Goal: Transaction & Acquisition: Purchase product/service

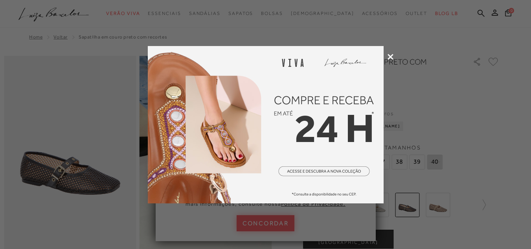
click at [391, 57] on icon at bounding box center [391, 57] width 6 height 6
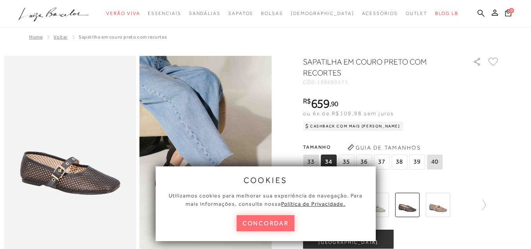
click at [257, 226] on button "concordar" at bounding box center [266, 223] width 58 height 16
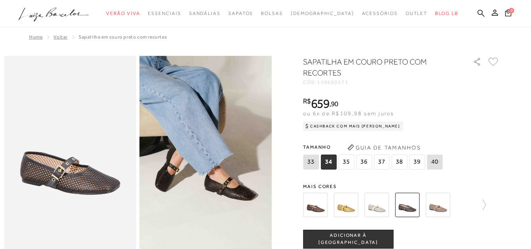
click at [440, 209] on img at bounding box center [438, 205] width 24 height 24
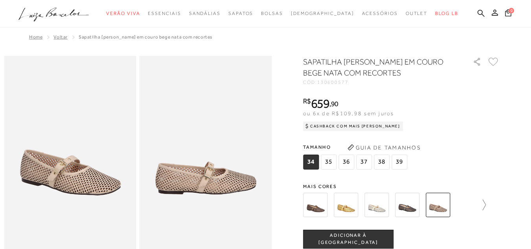
click at [485, 204] on icon at bounding box center [480, 204] width 11 height 11
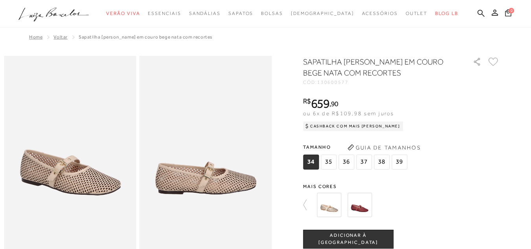
click at [331, 209] on img at bounding box center [329, 205] width 24 height 24
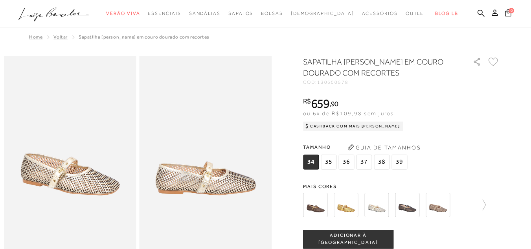
click at [349, 209] on img at bounding box center [346, 205] width 24 height 24
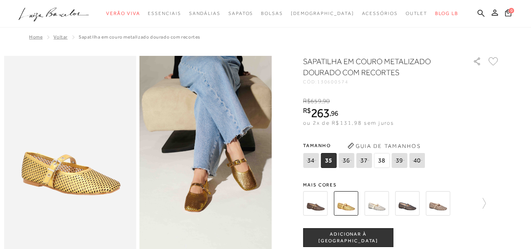
click at [386, 162] on span "38" at bounding box center [382, 160] width 16 height 15
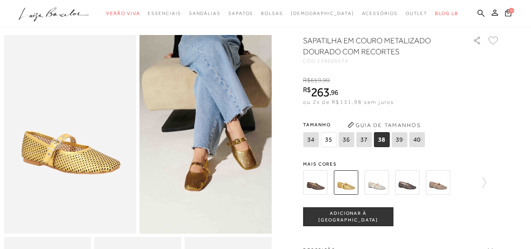
scroll to position [39, 0]
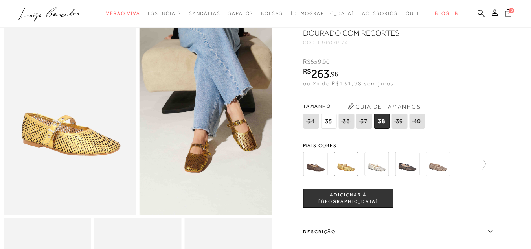
click at [362, 199] on span "ADICIONAR À SACOLA" at bounding box center [348, 198] width 90 height 14
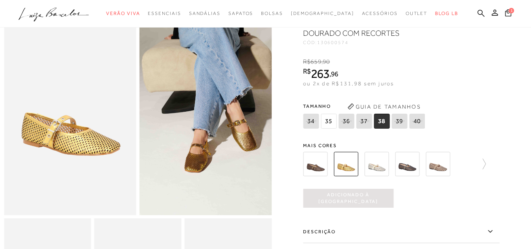
scroll to position [0, 0]
click at [322, 169] on img at bounding box center [315, 164] width 24 height 24
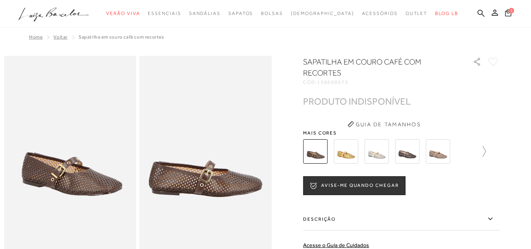
click at [485, 149] on icon at bounding box center [480, 151] width 11 height 11
click at [334, 151] on img at bounding box center [329, 151] width 24 height 24
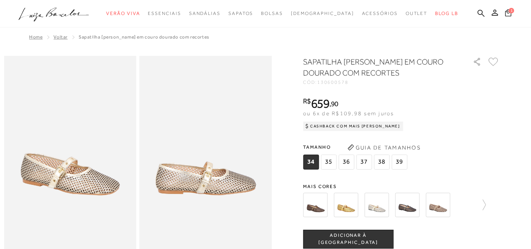
click at [509, 12] on span "1" at bounding box center [512, 10] width 6 height 6
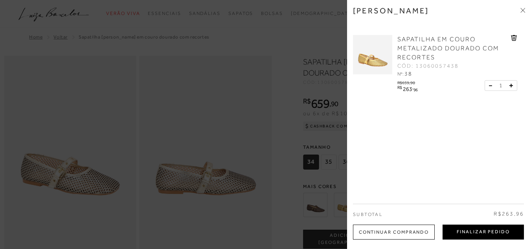
click at [492, 232] on button "Finalizar Pedido" at bounding box center [483, 231] width 81 height 15
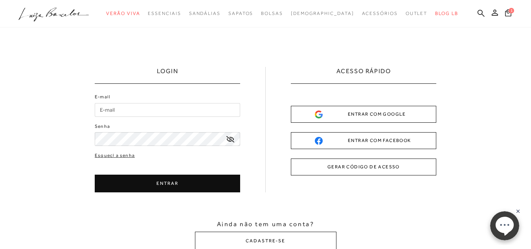
scroll to position [79, 0]
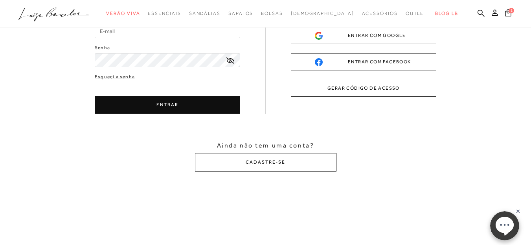
click at [258, 162] on button "CADASTRE-SE" at bounding box center [266, 162] width 142 height 18
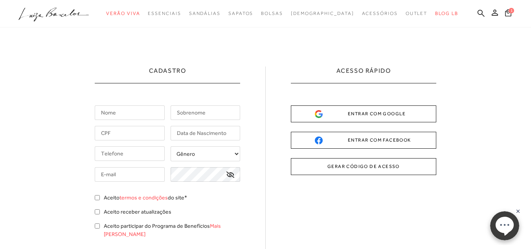
scroll to position [0, 0]
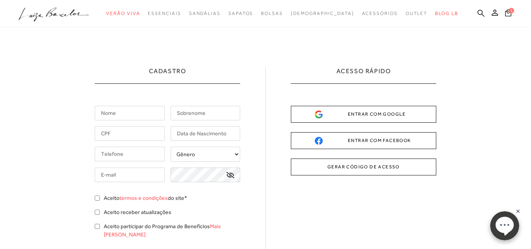
click at [123, 110] on input "text" at bounding box center [130, 113] width 70 height 15
type input "Michele"
type input "de Melo"
type input "(19) 99977-3193"
type input "michelemelo.mk@gmail.com"
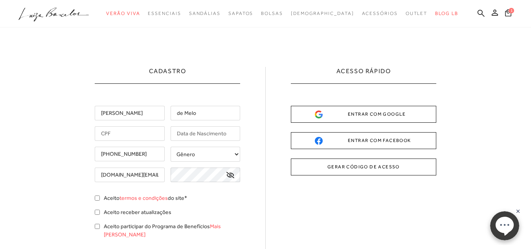
click at [142, 133] on input "text" at bounding box center [130, 133] width 70 height 15
type input "215.428.008-03"
click at [213, 133] on input "text" at bounding box center [206, 133] width 70 height 15
type input "01/05/1982"
click at [205, 156] on select "Gênero Feminino Masculino" at bounding box center [206, 154] width 70 height 15
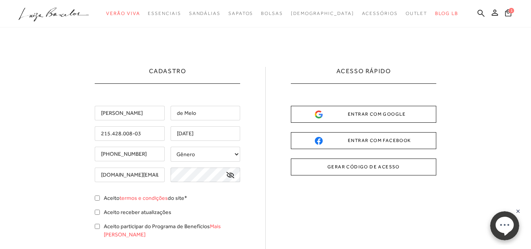
select select
click at [171, 147] on select "Gênero Feminino Masculino" at bounding box center [206, 154] width 70 height 15
click at [232, 173] on icon at bounding box center [230, 175] width 8 height 6
click at [95, 198] on input "Aceito termos e condições do site*" at bounding box center [97, 197] width 5 height 5
checkbox input "true"
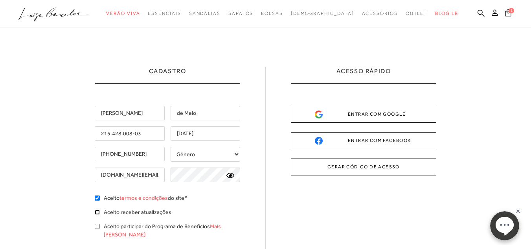
click at [97, 212] on input "Aceito receber atualizações" at bounding box center [97, 211] width 5 height 5
checkbox input "true"
click at [96, 225] on input "Aceito participar do Programa de Benefícios Mais Luiza" at bounding box center [97, 226] width 5 height 5
checkbox input "true"
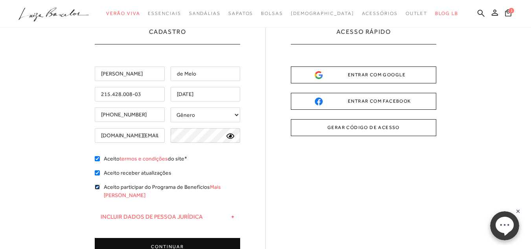
scroll to position [118, 0]
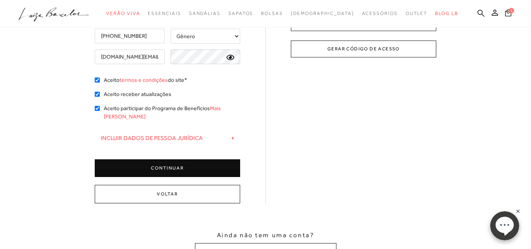
click at [165, 159] on button "CONTINUAR" at bounding box center [167, 168] width 145 height 18
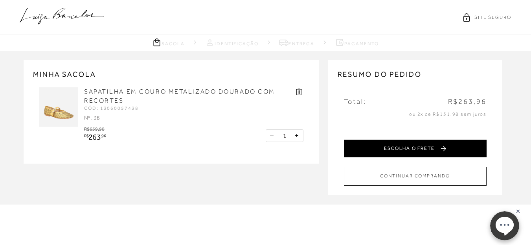
click at [408, 144] on button "ESCOLHA O FRETE" at bounding box center [415, 149] width 143 height 18
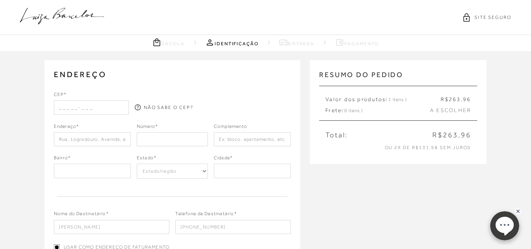
click at [61, 106] on input "text" at bounding box center [91, 107] width 75 height 14
type input "13857-532"
type input "Rua Antônio Del Giudice"
type input "278"
type input "Rua Antônio Del Giud"
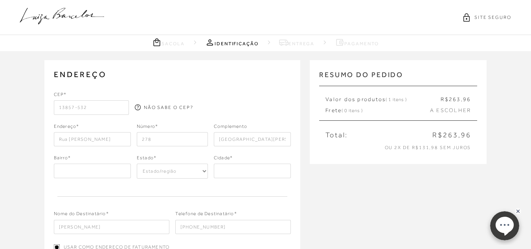
type input "SP"
select select "SP"
type input "[PERSON_NAME]"
type input "[GEOGRAPHIC_DATA][PERSON_NAME]"
type input "[GEOGRAPHIC_DATA] [GEOGRAPHIC_DATA]"
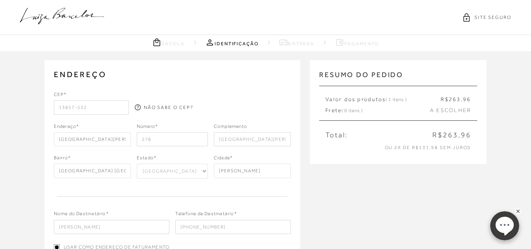
type input "13857-532"
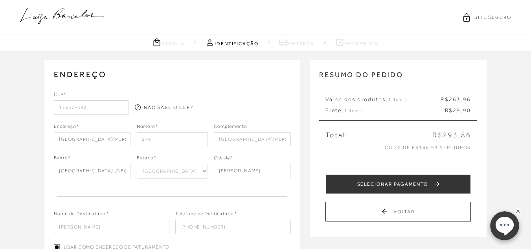
drag, startPoint x: 275, startPoint y: 139, endPoint x: 205, endPoint y: 137, distance: 70.0
click at [205, 137] on div "Endereço* Rua Antônio del Giudice Número* 278 Complemento Rua Antônio Del Giud" at bounding box center [172, 135] width 237 height 24
drag, startPoint x: 233, startPoint y: 138, endPoint x: 217, endPoint y: 136, distance: 16.7
click at [214, 138] on input "Condominio Californi" at bounding box center [252, 139] width 77 height 14
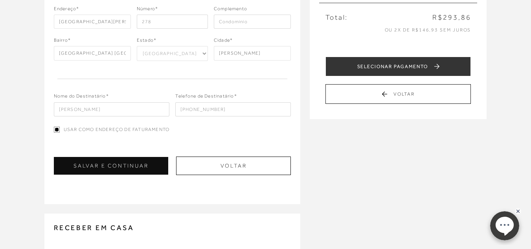
scroll to position [118, 0]
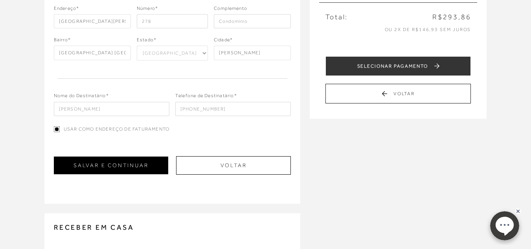
type input "Condominio"
click at [118, 164] on button "SALVAR E CONTINUAR" at bounding box center [111, 165] width 114 height 18
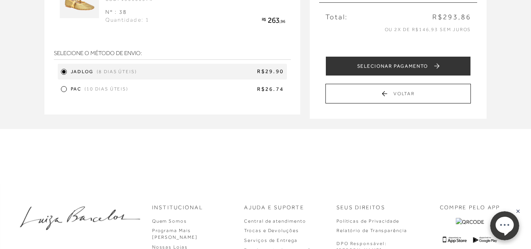
scroll to position [0, 0]
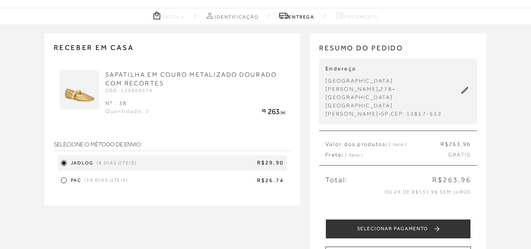
scroll to position [39, 0]
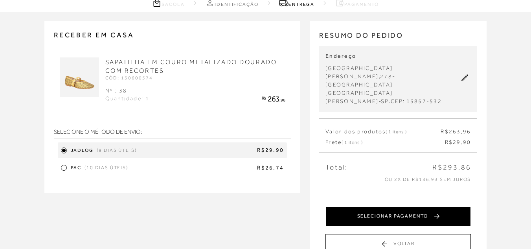
click at [387, 206] on button "SELECIONAR PAGAMENTO" at bounding box center [397, 216] width 145 height 20
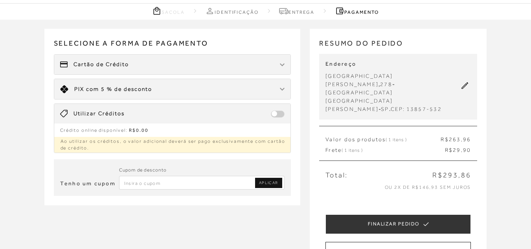
scroll to position [79, 0]
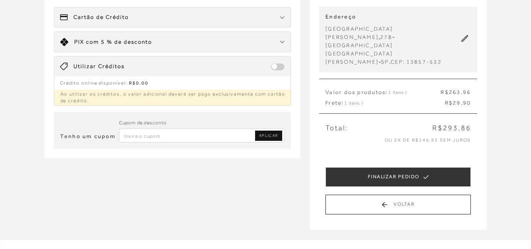
click at [201, 37] on div "Limite: R$ 5.000,00 PIX com 5 % de desconto" at bounding box center [172, 42] width 237 height 20
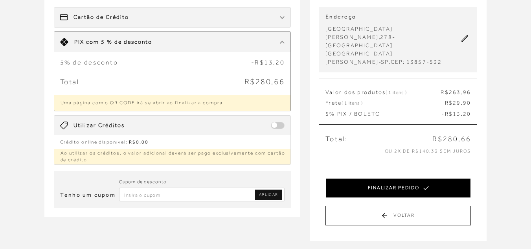
click at [380, 178] on button "FINALIZAR PEDIDO" at bounding box center [397, 188] width 145 height 20
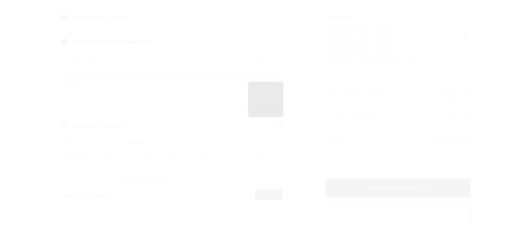
scroll to position [0, 0]
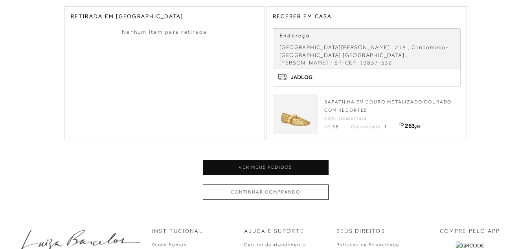
scroll to position [432, 0]
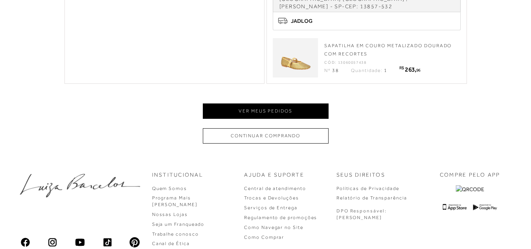
click at [309, 103] on button "Ver meus pedidos" at bounding box center [266, 110] width 126 height 15
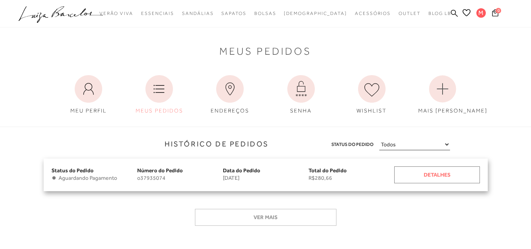
click at [447, 176] on div "Detalhes" at bounding box center [437, 174] width 86 height 17
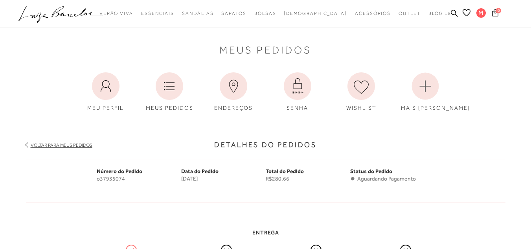
click at [58, 8] on icon ".a{fill-rule:evenodd;}" at bounding box center [60, 14] width 85 height 17
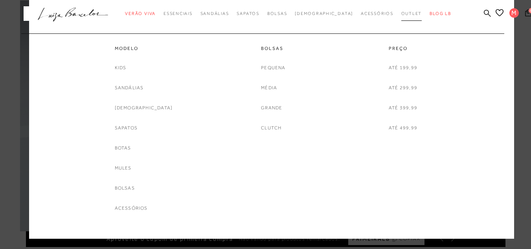
click at [401, 12] on span "Outlet" at bounding box center [411, 13] width 21 height 5
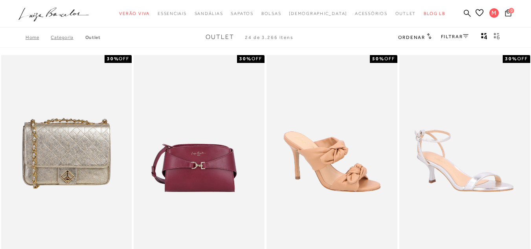
click at [457, 34] on link "FILTRAR" at bounding box center [455, 37] width 28 height 6
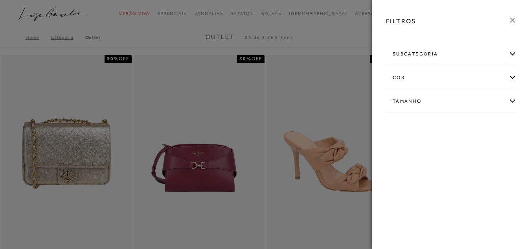
click at [436, 103] on div "Tamanho" at bounding box center [451, 101] width 130 height 21
click at [401, 160] on link "Ver mais..." at bounding box center [407, 161] width 21 height 6
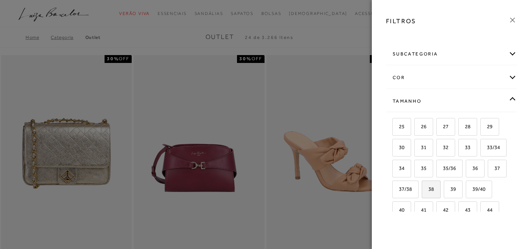
click at [440, 192] on label "38" at bounding box center [431, 189] width 18 height 17
click at [428, 192] on input "38" at bounding box center [425, 190] width 8 height 8
checkbox input "true"
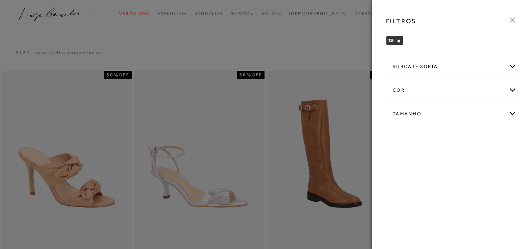
click at [318, 53] on div at bounding box center [265, 124] width 531 height 249
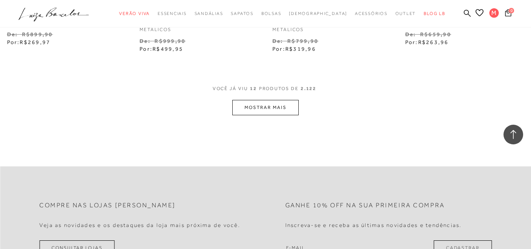
scroll to position [786, 0]
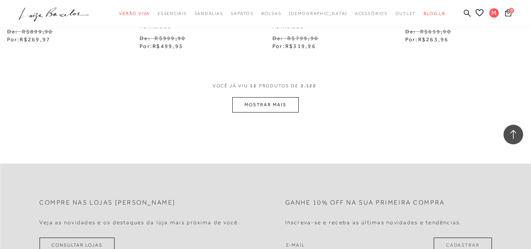
click at [268, 112] on button "MOSTRAR MAIS" at bounding box center [265, 104] width 66 height 15
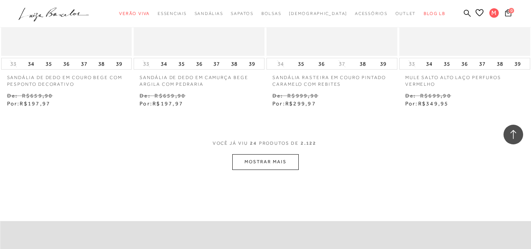
scroll to position [1572, 0]
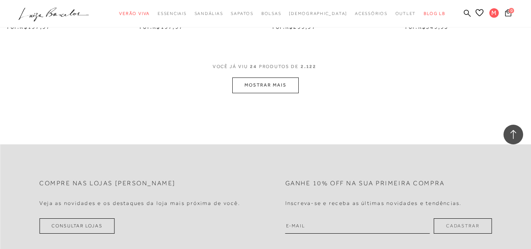
click at [280, 83] on button "MOSTRAR MAIS" at bounding box center [265, 84] width 66 height 15
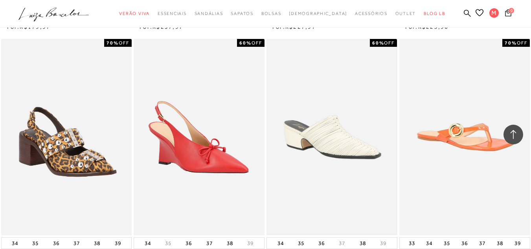
scroll to position [2240, 0]
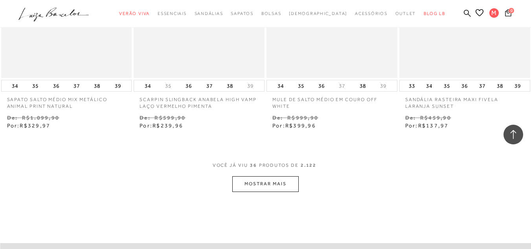
click at [275, 181] on button "MOSTRAR MAIS" at bounding box center [265, 183] width 66 height 15
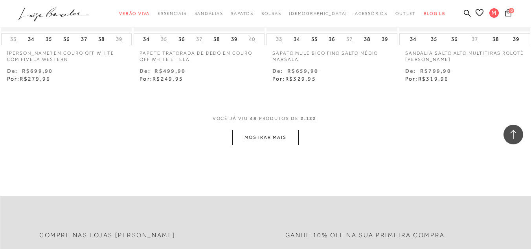
scroll to position [3066, 0]
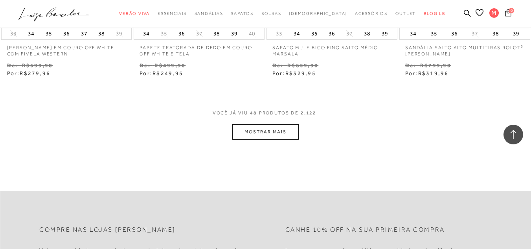
click at [281, 133] on button "MOSTRAR MAIS" at bounding box center [265, 131] width 66 height 15
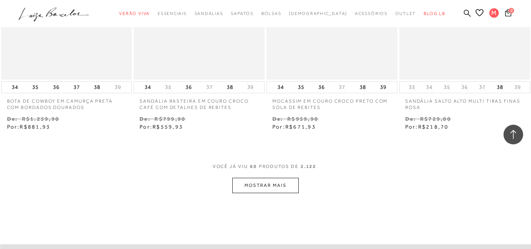
scroll to position [3852, 0]
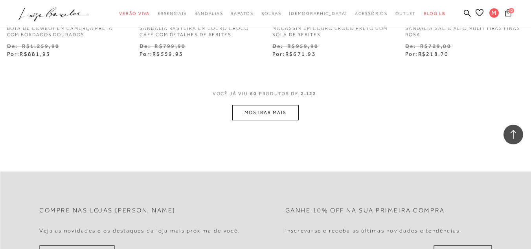
click at [256, 115] on button "MOSTRAR MAIS" at bounding box center [265, 112] width 66 height 15
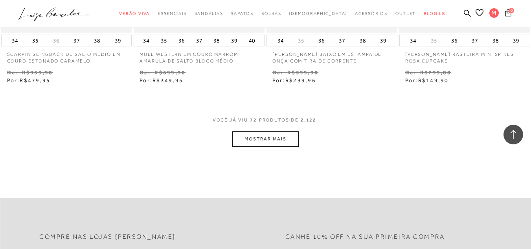
scroll to position [4677, 0]
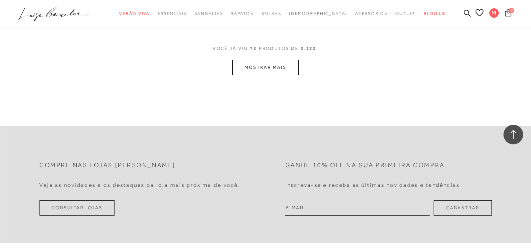
click at [253, 70] on button "MOSTRAR MAIS" at bounding box center [265, 67] width 66 height 15
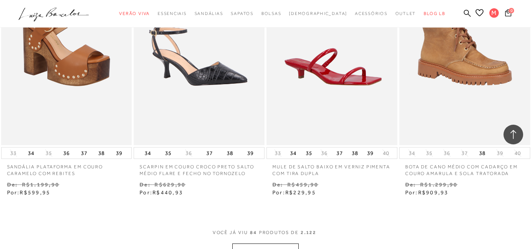
scroll to position [5424, 0]
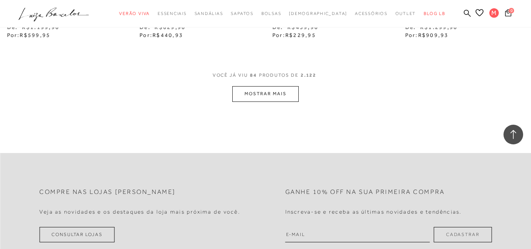
click at [271, 86] on div "VOCê JÁ VIU 84 PRODUTOS DE 2.122" at bounding box center [266, 79] width 106 height 15
click at [287, 94] on button "MOSTRAR MAIS" at bounding box center [265, 93] width 66 height 15
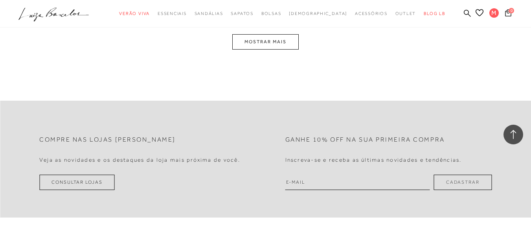
scroll to position [6132, 0]
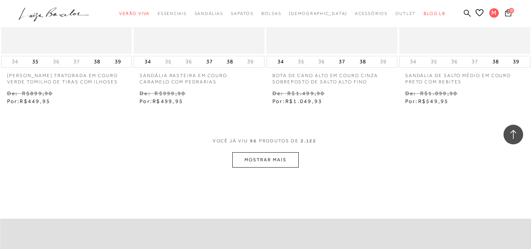
click at [277, 158] on button "MOSTRAR MAIS" at bounding box center [265, 159] width 66 height 15
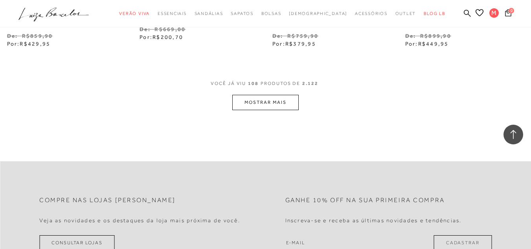
scroll to position [6971, 0]
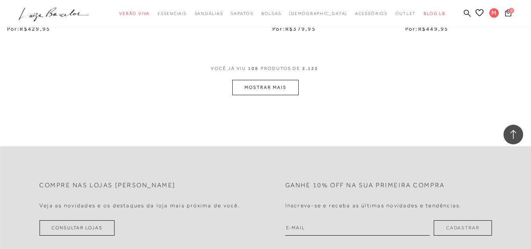
click at [270, 88] on button "MOSTRAR MAIS" at bounding box center [265, 87] width 66 height 15
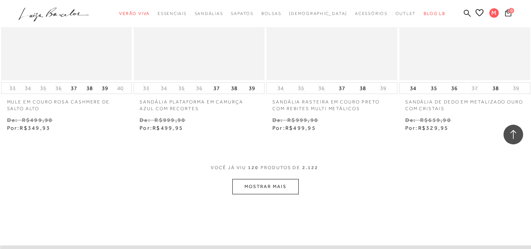
scroll to position [7639, 0]
click at [277, 182] on button "MOSTRAR MAIS" at bounding box center [265, 185] width 66 height 15
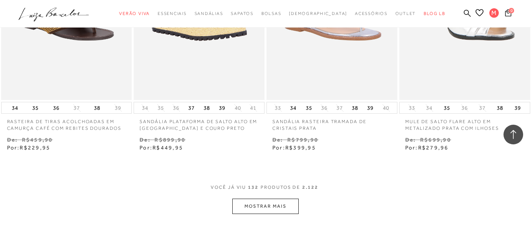
scroll to position [8504, 0]
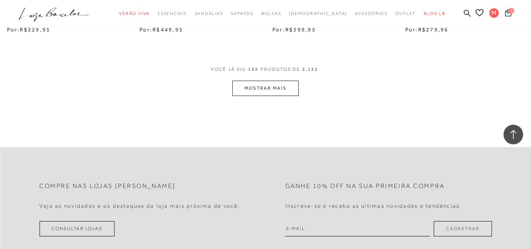
click at [279, 89] on button "MOSTRAR MAIS" at bounding box center [265, 88] width 66 height 15
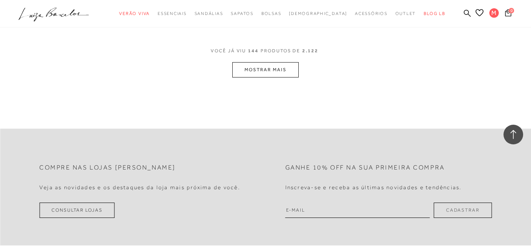
scroll to position [9290, 0]
click at [272, 71] on button "MOSTRAR MAIS" at bounding box center [265, 68] width 66 height 15
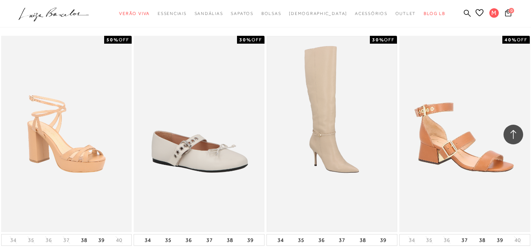
scroll to position [9958, 0]
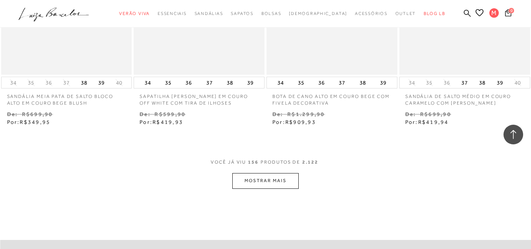
click at [285, 178] on button "MOSTRAR MAIS" at bounding box center [265, 180] width 66 height 15
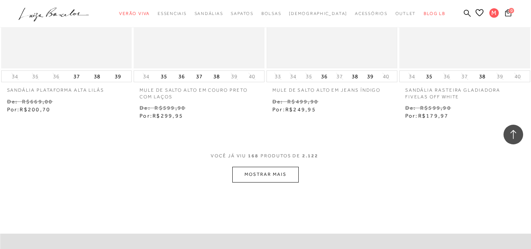
scroll to position [10813, 0]
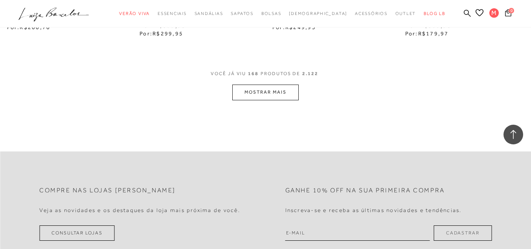
click at [246, 88] on button "MOSTRAR MAIS" at bounding box center [265, 92] width 66 height 15
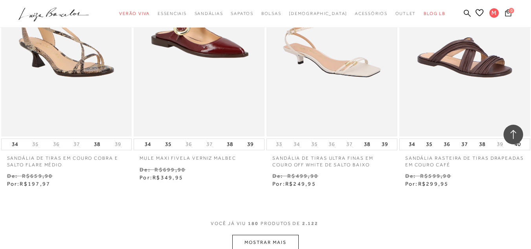
scroll to position [11511, 0]
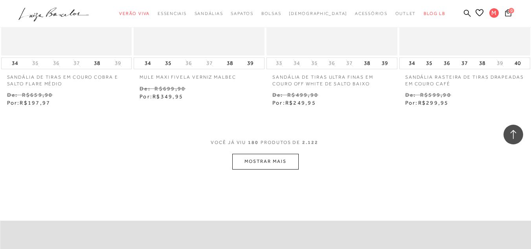
click at [281, 161] on button "MOSTRAR MAIS" at bounding box center [265, 161] width 66 height 15
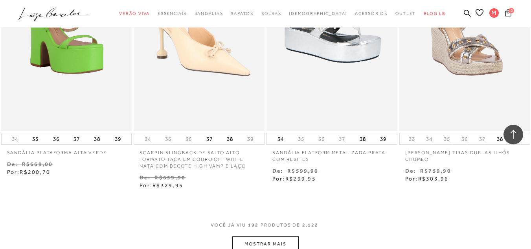
scroll to position [12366, 0]
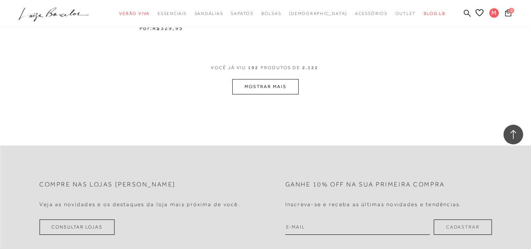
click at [282, 90] on button "MOSTRAR MAIS" at bounding box center [265, 86] width 66 height 15
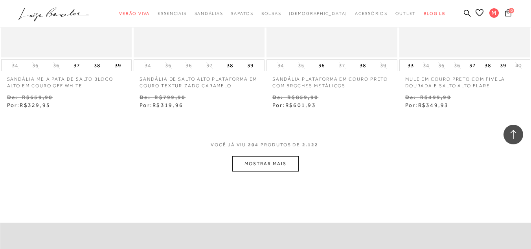
scroll to position [13113, 0]
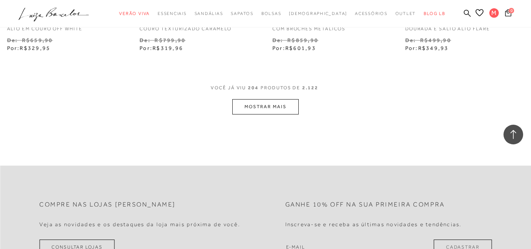
click at [273, 108] on button "MOSTRAR MAIS" at bounding box center [265, 106] width 66 height 15
